Goal: Task Accomplishment & Management: Manage account settings

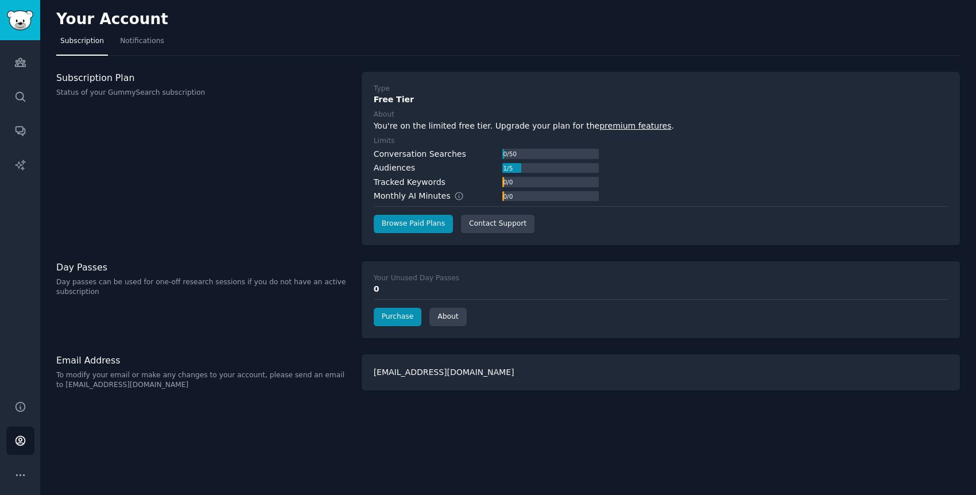
click at [336, 188] on div "Subscription Plan Status of your GummySearch subscription" at bounding box center [202, 158] width 293 height 173
click at [343, 212] on div "Subscription Plan Status of your GummySearch subscription" at bounding box center [202, 158] width 293 height 173
click at [346, 249] on div "Your Account Subscription Notifications Subscription Plan Status of your GummyS…" at bounding box center [508, 247] width 936 height 495
click at [347, 251] on div "Your Account Subscription Notifications Subscription Plan Status of your GummyS…" at bounding box center [508, 247] width 936 height 495
click at [341, 340] on div "Your Account Subscription Notifications Subscription Plan Status of your GummyS…" at bounding box center [508, 247] width 936 height 495
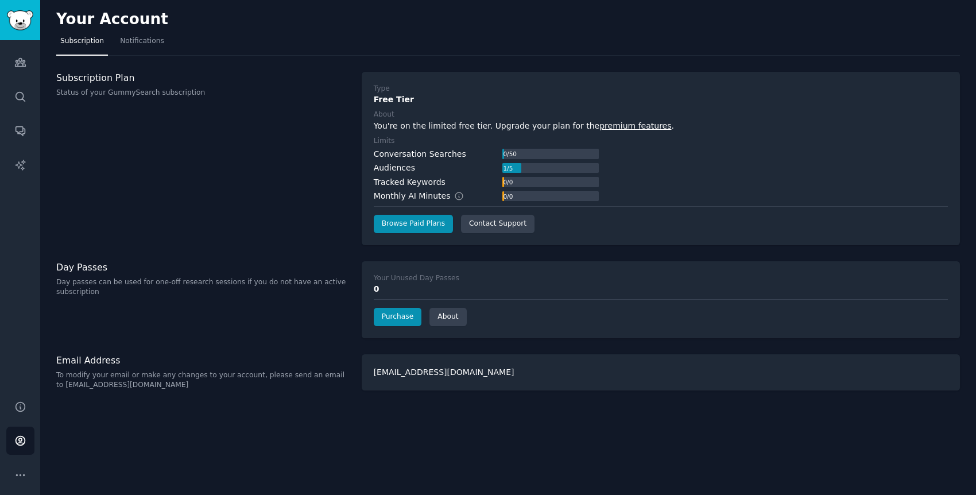
click at [342, 400] on div "Your Account Subscription Notifications Subscription Plan Status of your GummyS…" at bounding box center [508, 247] width 936 height 495
click at [344, 349] on div "Your Account Subscription Notifications Subscription Plan Status of your GummyS…" at bounding box center [508, 247] width 936 height 495
click at [346, 252] on div "Your Account Subscription Notifications Subscription Plan Status of your GummyS…" at bounding box center [508, 247] width 936 height 495
click at [346, 66] on div "Your Account Subscription Notifications Subscription Plan Status of your GummyS…" at bounding box center [508, 247] width 936 height 495
click at [349, 49] on nav "Subscription Notifications" at bounding box center [508, 44] width 904 height 24
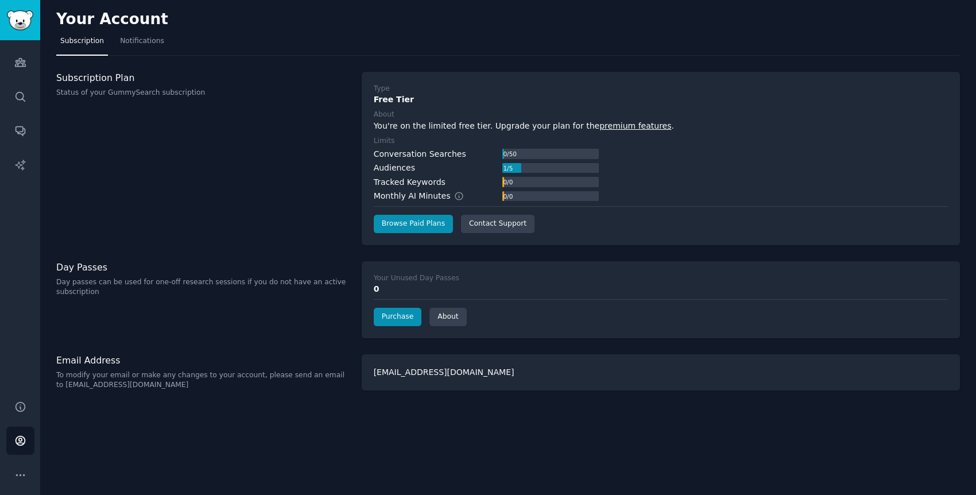
click at [619, 57] on div "Your Account Subscription Notifications Subscription Plan Status of your GummyS…" at bounding box center [508, 247] width 936 height 495
click at [630, 38] on nav "Subscription Notifications" at bounding box center [508, 44] width 904 height 24
